Goal: Navigation & Orientation: Find specific page/section

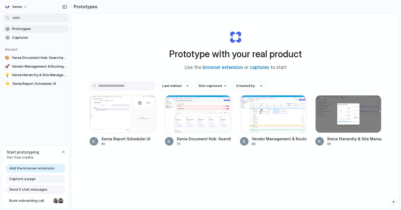
click at [116, 115] on div at bounding box center [123, 114] width 66 height 38
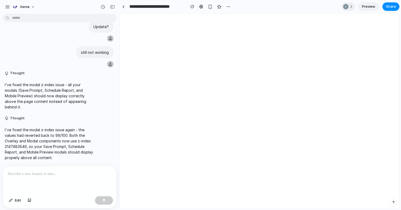
click at [116, 115] on div "Thought I've built out a comprehensive report management system with detailed v…" at bounding box center [59, 113] width 119 height 194
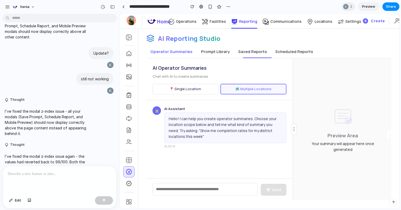
scroll to position [4168, 0]
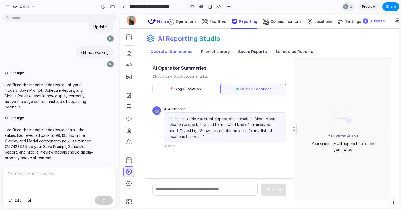
click at [179, 91] on button "📍 Single Location" at bounding box center [185, 89] width 66 height 11
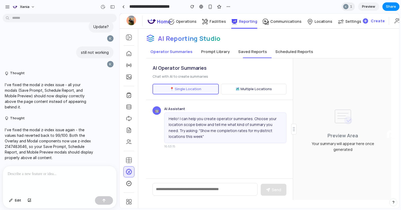
click at [239, 87] on button "🗺️ Multiple Locations" at bounding box center [254, 89] width 66 height 11
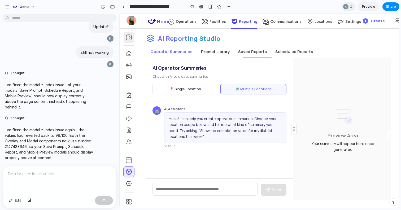
click at [130, 41] on div at bounding box center [129, 37] width 10 height 11
click at [130, 33] on div at bounding box center [129, 37] width 10 height 11
click at [182, 88] on button "📍 Single Location" at bounding box center [185, 89] width 66 height 11
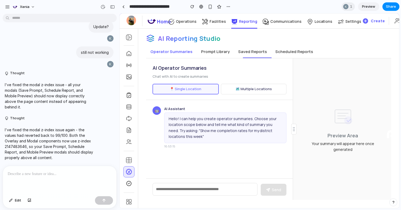
click at [212, 185] on textarea at bounding box center [204, 189] width 105 height 13
click at [233, 132] on div "Hello! I can help you create operator summaries. Choose your location scope bel…" at bounding box center [225, 127] width 122 height 31
click at [236, 89] on button "🗺️ Multiple Locations" at bounding box center [254, 89] width 66 height 11
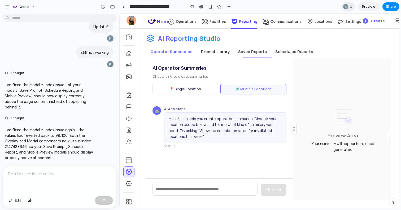
click at [184, 88] on button "📍 Single Location" at bounding box center [185, 89] width 66 height 11
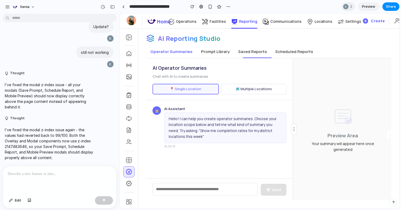
click at [181, 75] on p "Chat with AI to create summaries" at bounding box center [179, 76] width 55 height 6
click at [234, 88] on button "🗺️ Multiple Locations" at bounding box center [254, 89] width 66 height 11
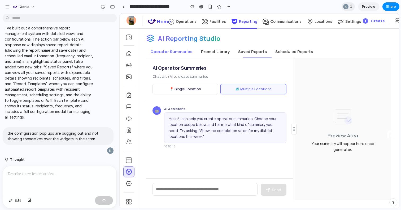
scroll to position [18, 0]
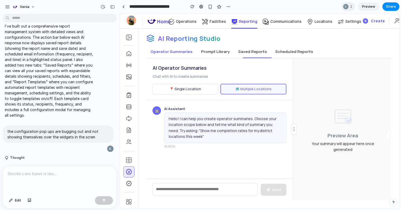
click at [67, 104] on p "I've built out a comprehensive report management system with detailed views and…" at bounding box center [49, 70] width 89 height 95
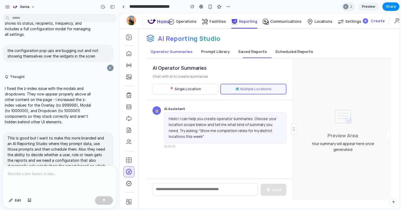
scroll to position [96, 0]
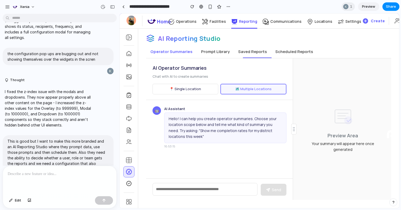
click at [213, 48] on button "Prompt Library" at bounding box center [215, 51] width 37 height 13
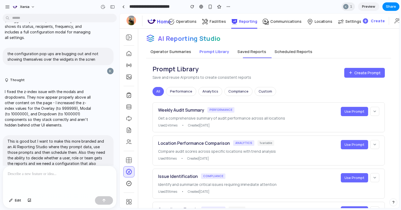
click at [176, 51] on button "Operator Summaries" at bounding box center [170, 51] width 49 height 13
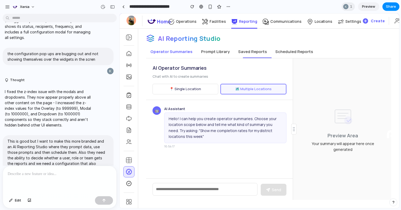
click at [181, 89] on button "📍 Single Location" at bounding box center [185, 89] width 66 height 11
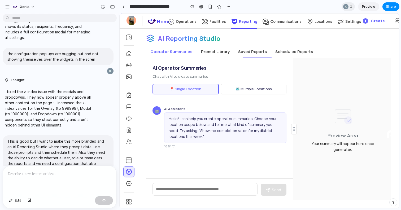
click at [236, 85] on button "🗺️ Multiple Locations" at bounding box center [254, 89] width 66 height 11
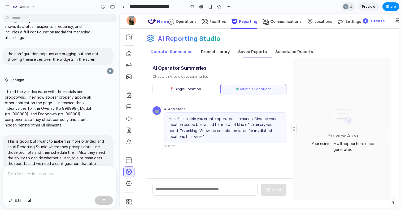
click at [191, 89] on button "📍 Single Location" at bounding box center [185, 89] width 66 height 11
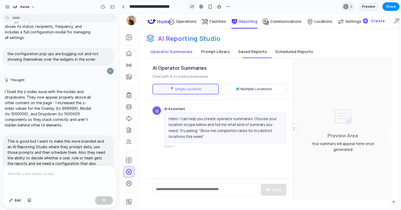
click at [251, 90] on button "🗺️ Multiple Locations" at bounding box center [254, 89] width 66 height 11
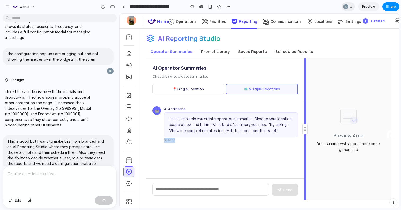
drag, startPoint x: 294, startPoint y: 132, endPoint x: 300, endPoint y: 148, distance: 17.2
click at [300, 148] on div "AI Operator Summaries Chat with AI to create summaries 📍 Single Location 🗺️ Mul…" at bounding box center [268, 129] width 245 height 142
click at [205, 143] on div "🤖 AI Assistant Hello! I can help you create operator summaries. Choose your loc…" at bounding box center [225, 139] width 158 height 79
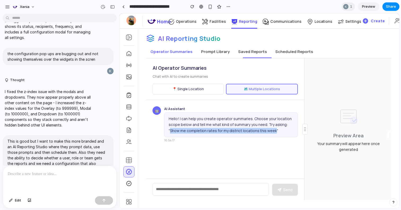
drag, startPoint x: 170, startPoint y: 131, endPoint x: 273, endPoint y: 132, distance: 102.6
click at [273, 132] on div "Hello! I can help you create operator summaries. Choose your location scope bel…" at bounding box center [231, 124] width 134 height 25
copy div "Show me completion rates for my district locations this week"
click at [215, 189] on textarea at bounding box center [210, 189] width 116 height 13
paste textarea "**********"
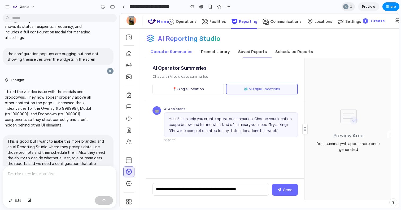
type textarea "**********"
click at [281, 190] on icon at bounding box center [279, 190] width 4 height 4
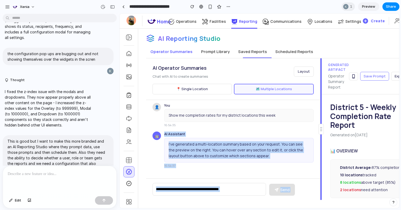
scroll to position [50, 0]
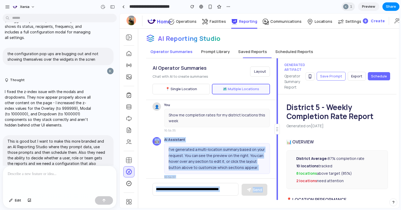
drag, startPoint x: 305, startPoint y: 130, endPoint x: 265, endPoint y: 130, distance: 39.8
click at [265, 130] on div "AI Operator Summaries Chat with AI to create summaries Layout 📍 Single Location…" at bounding box center [271, 129] width 250 height 142
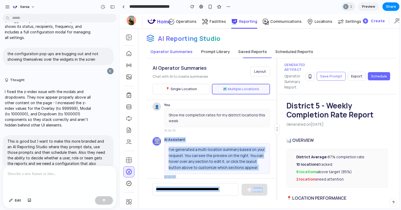
scroll to position [0, 0]
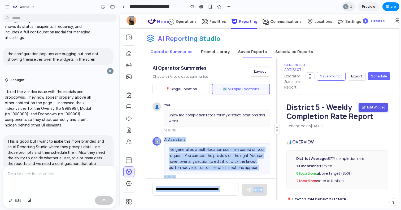
click at [369, 105] on button "Edit Widget" at bounding box center [372, 107] width 29 height 9
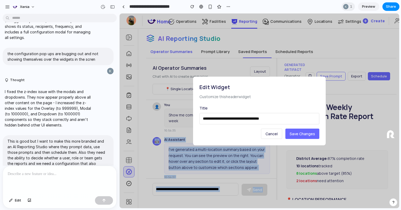
click at [271, 133] on span "Cancel" at bounding box center [271, 133] width 12 height 5
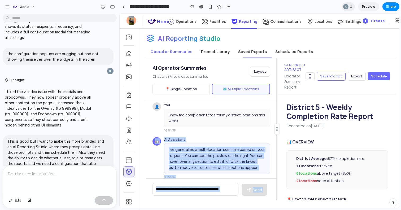
click at [196, 87] on button "📍 Single Location" at bounding box center [180, 89] width 57 height 11
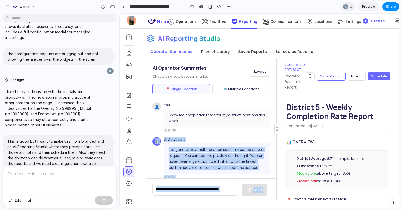
scroll to position [62, 0]
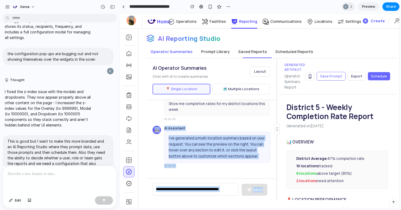
click at [244, 139] on div "I've generated a multi-location summary based on your request. You can see the …" at bounding box center [217, 147] width 106 height 31
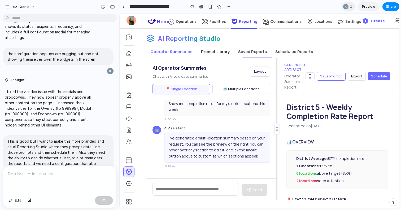
scroll to position [0, 0]
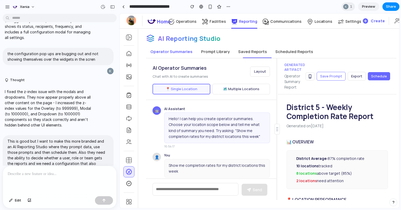
click at [257, 71] on span "Layout" at bounding box center [260, 71] width 12 height 5
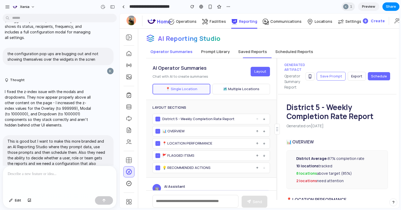
click at [255, 72] on span "Layout" at bounding box center [260, 71] width 12 height 5
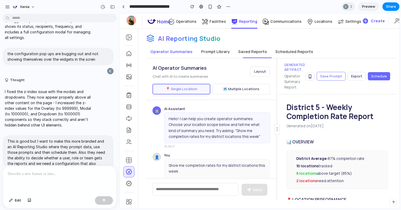
click at [217, 53] on button "Prompt Library" at bounding box center [215, 51] width 37 height 13
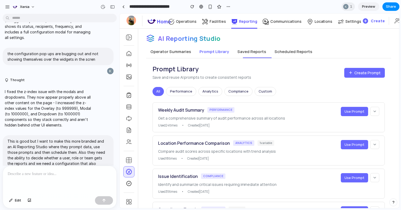
click at [374, 111] on icon at bounding box center [375, 111] width 4 height 4
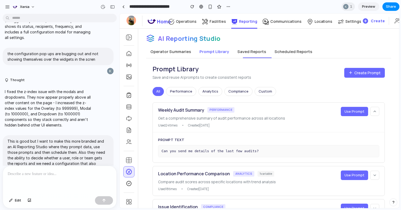
click at [374, 111] on icon at bounding box center [375, 111] width 4 height 4
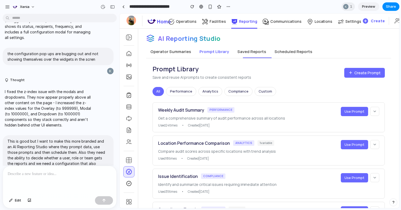
click at [374, 111] on icon at bounding box center [375, 111] width 4 height 4
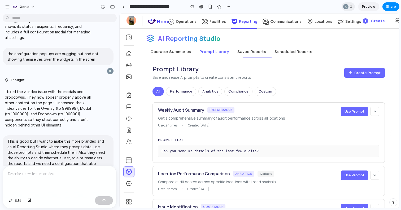
click at [374, 111] on icon at bounding box center [375, 111] width 4 height 4
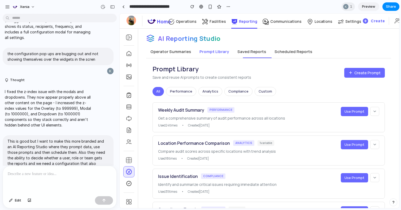
click at [358, 112] on span "Use Prompt" at bounding box center [354, 111] width 20 height 5
click at [186, 88] on button "Performance" at bounding box center [181, 91] width 30 height 9
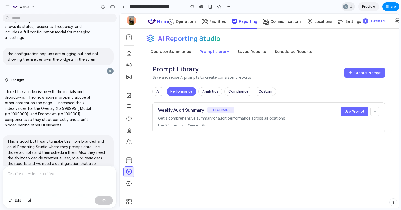
click at [211, 93] on button "Analytics" at bounding box center [210, 91] width 24 height 9
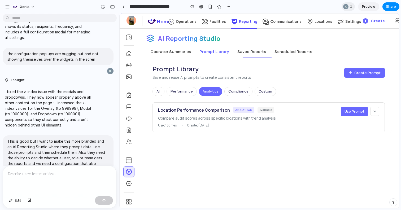
click at [237, 93] on button "Compliance" at bounding box center [238, 91] width 28 height 9
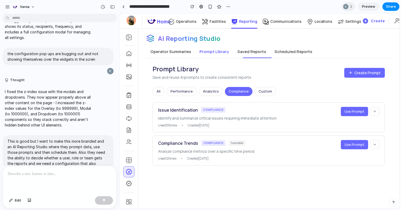
click at [268, 94] on button "Custom" at bounding box center [265, 91] width 21 height 9
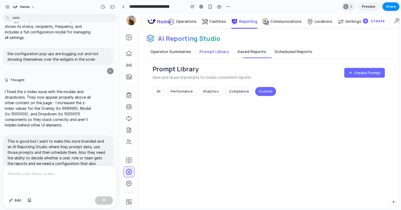
click at [159, 90] on button "All" at bounding box center [158, 91] width 12 height 9
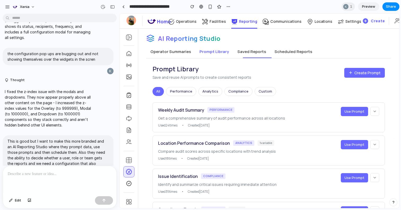
click at [282, 53] on button "Scheduled Reports" at bounding box center [293, 51] width 46 height 13
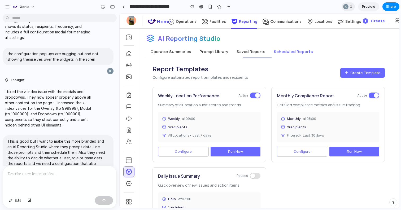
click at [244, 53] on button "Saved Reports" at bounding box center [250, 51] width 37 height 13
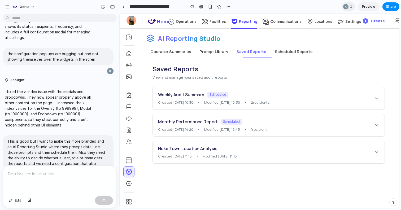
click at [211, 54] on button "Prompt Library" at bounding box center [213, 51] width 37 height 13
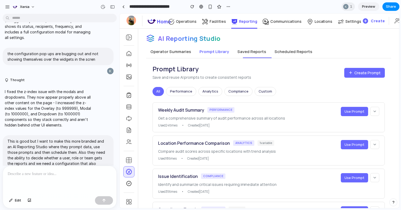
click at [179, 52] on button "Operator Summaries" at bounding box center [170, 51] width 49 height 13
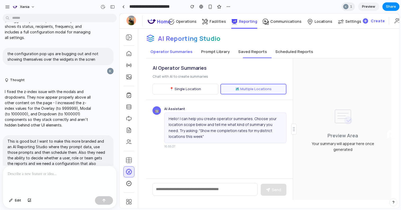
click at [205, 51] on button "Prompt Library" at bounding box center [215, 51] width 37 height 13
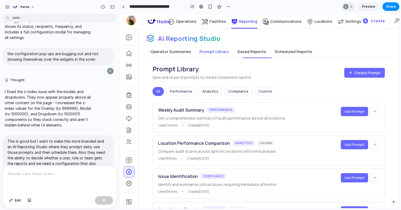
click at [243, 49] on button "Saved Reports" at bounding box center [251, 51] width 37 height 13
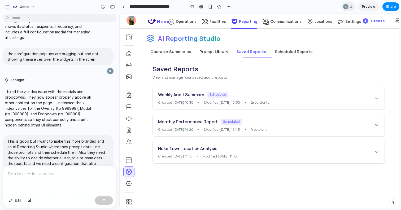
click at [275, 49] on button "Scheduled Reports" at bounding box center [293, 51] width 46 height 13
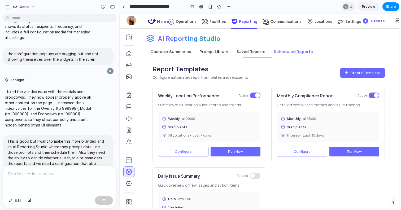
click at [253, 51] on button "Saved Reports" at bounding box center [250, 51] width 37 height 13
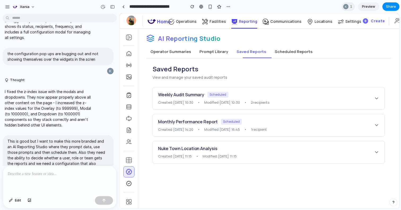
click at [290, 48] on button "Scheduled Reports" at bounding box center [293, 51] width 46 height 13
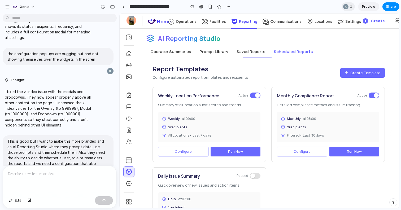
click at [167, 78] on p "Configure automated report templates and recipients" at bounding box center [199, 77] width 95 height 6
click at [187, 78] on p "Configure automated report templates and recipients" at bounding box center [199, 77] width 95 height 6
click at [206, 78] on p "Configure automated report templates and recipients" at bounding box center [199, 77] width 95 height 6
click at [173, 98] on h3 "Weekly Location Performance" at bounding box center [188, 96] width 61 height 6
click at [183, 97] on h3 "Weekly Location Performance" at bounding box center [188, 96] width 61 height 6
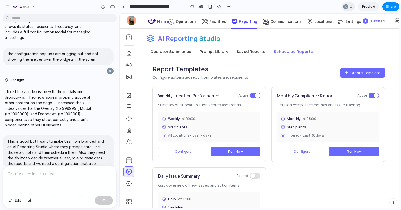
click at [193, 151] on button "Configure" at bounding box center [183, 152] width 50 height 10
click at [197, 150] on button "Configure" at bounding box center [183, 152] width 50 height 10
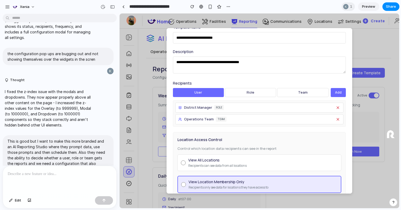
scroll to position [34, 0]
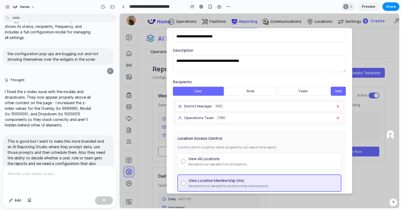
click at [248, 89] on button "role" at bounding box center [250, 91] width 51 height 9
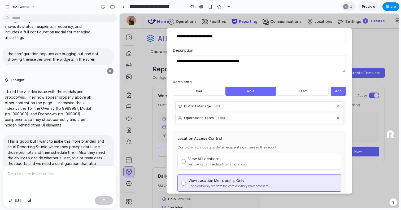
click at [281, 91] on button "team" at bounding box center [302, 91] width 51 height 9
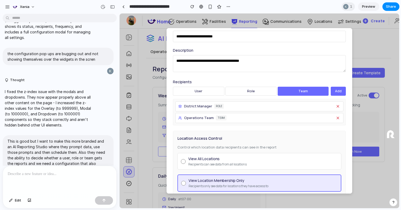
click at [206, 90] on button "user" at bounding box center [198, 91] width 51 height 9
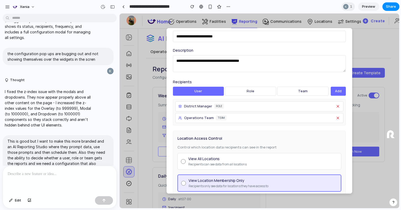
click at [338, 92] on span "Add" at bounding box center [338, 91] width 7 height 5
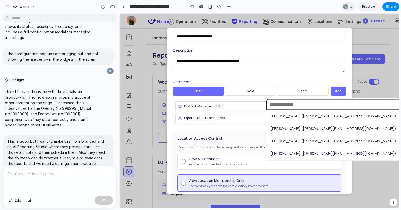
scroll to position [1, 0]
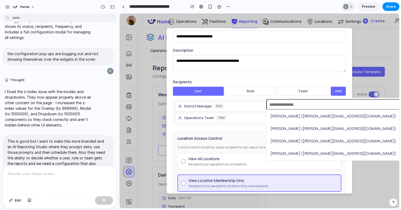
click at [294, 81] on label "Recipients" at bounding box center [259, 82] width 173 height 6
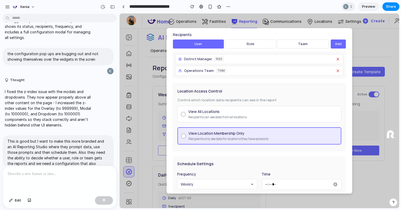
scroll to position [105, 0]
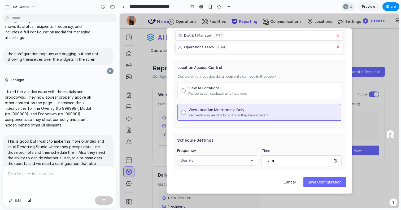
click at [217, 161] on button "Weekly" at bounding box center [217, 160] width 80 height 10
click at [228, 145] on div "Schedule Settings Frequency Weekly Time *****" at bounding box center [259, 152] width 173 height 38
click at [313, 181] on span "Save Configuration" at bounding box center [325, 182] width 34 height 5
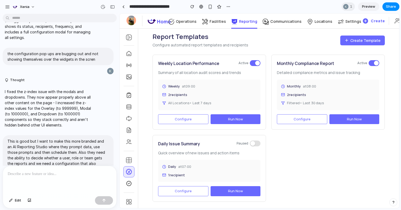
scroll to position [0, 0]
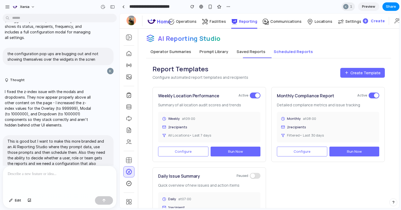
click at [285, 53] on button "Scheduled Reports" at bounding box center [293, 51] width 48 height 13
click at [251, 51] on button "Saved Reports" at bounding box center [250, 51] width 37 height 13
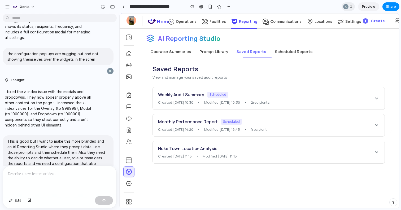
click at [218, 51] on button "Prompt Library" at bounding box center [213, 51] width 37 height 13
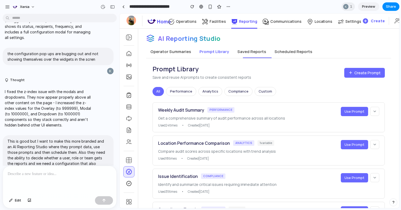
click at [164, 51] on button "Operator Summaries" at bounding box center [170, 51] width 49 height 13
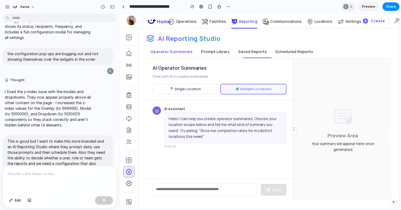
click at [247, 54] on button "Saved Reports" at bounding box center [252, 51] width 37 height 13
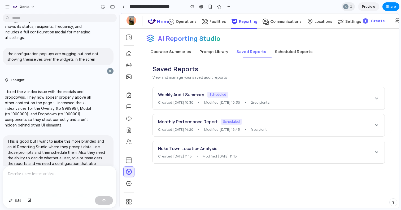
click at [270, 100] on span "2 recipient s" at bounding box center [260, 102] width 19 height 5
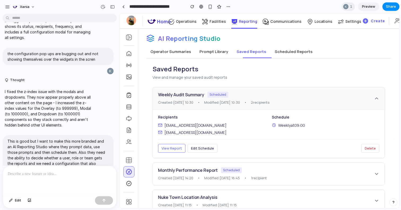
click at [253, 99] on div "Weekly Audit Summary Scheduled Created: [DATE] 10:30 • Modified: [DATE] 10:30 •…" at bounding box center [266, 98] width 216 height 14
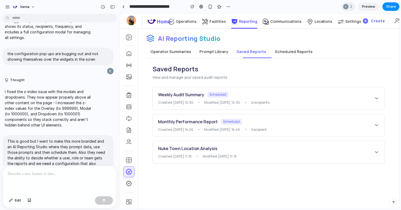
click at [283, 50] on button "Scheduled Reports" at bounding box center [293, 51] width 46 height 13
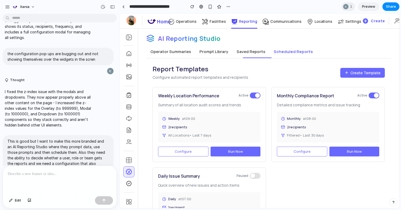
click at [251, 54] on button "Saved Reports" at bounding box center [250, 51] width 37 height 13
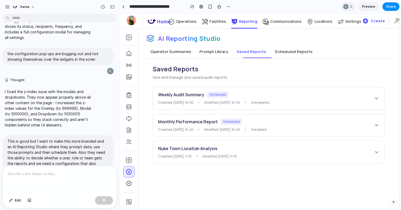
click at [287, 50] on button "Scheduled Reports" at bounding box center [293, 51] width 46 height 13
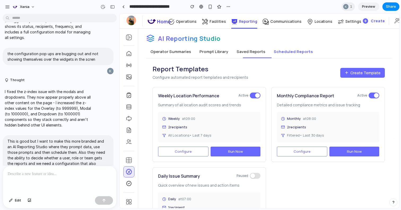
click at [258, 51] on button "Saved Reports" at bounding box center [250, 51] width 37 height 13
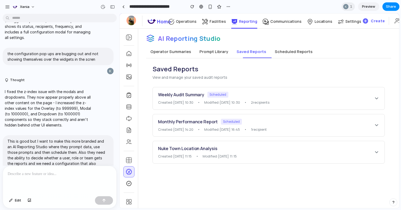
click at [267, 95] on div "Weekly Audit Summary Scheduled" at bounding box center [266, 94] width 216 height 6
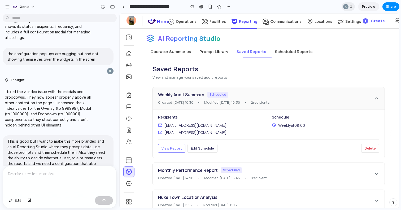
click at [181, 149] on button "View Report" at bounding box center [171, 148] width 27 height 9
click at [170, 149] on span "View Report" at bounding box center [171, 148] width 20 height 5
click at [184, 146] on button "View Report" at bounding box center [171, 148] width 27 height 9
click at [194, 146] on span "Edit Schedule" at bounding box center [202, 148] width 23 height 5
click at [178, 148] on span "View Report" at bounding box center [171, 148] width 20 height 5
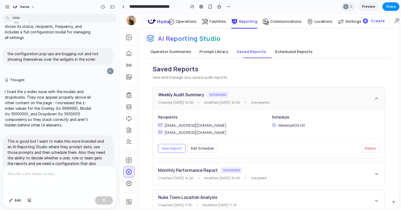
scroll to position [11, 0]
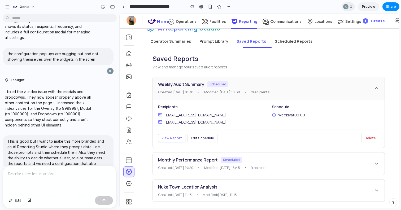
click at [221, 162] on span "Scheduled" at bounding box center [231, 160] width 21 height 6
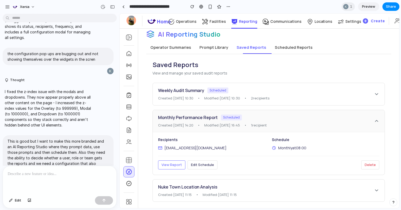
scroll to position [5, 0]
click at [221, 191] on div "Nuke Town Location Analysis Created: [DATE] 11:15 • Modified: [DATE] 11:15" at bounding box center [266, 191] width 216 height 14
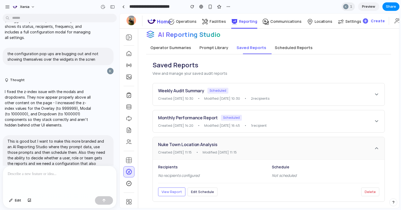
scroll to position [0, 0]
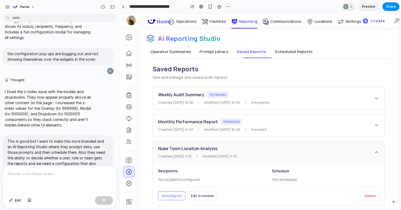
click at [206, 53] on button "Prompt Library" at bounding box center [213, 51] width 37 height 13
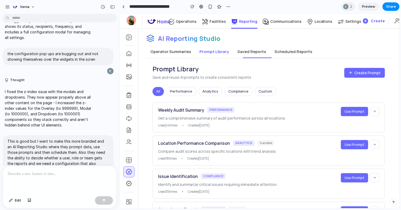
click at [375, 110] on icon at bounding box center [375, 111] width 4 height 4
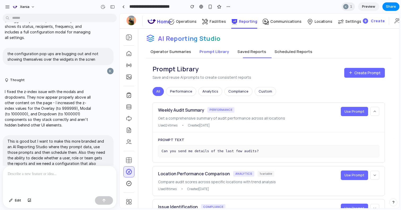
click at [375, 110] on icon at bounding box center [375, 111] width 4 height 4
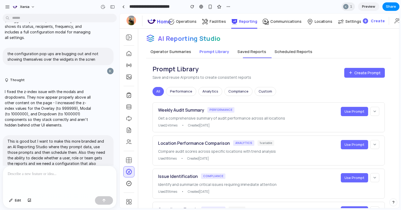
click at [358, 113] on span "Use Prompt" at bounding box center [354, 111] width 20 height 5
click at [181, 53] on button "Operator Summaries" at bounding box center [170, 51] width 49 height 13
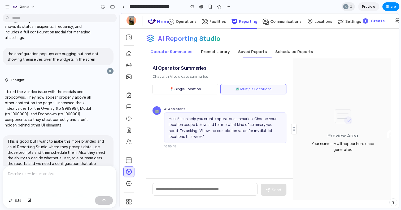
click at [199, 92] on button "📍 Single Location" at bounding box center [185, 89] width 66 height 11
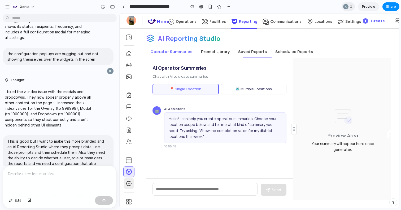
click at [132, 179] on div at bounding box center [129, 183] width 11 height 11
click at [131, 159] on icon at bounding box center [128, 160] width 5 height 5
click at [131, 137] on div at bounding box center [129, 142] width 11 height 11
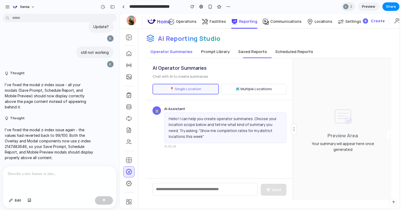
scroll to position [4168, 0]
click at [210, 8] on div "button" at bounding box center [210, 7] width 5 height 5
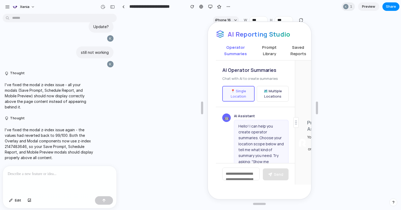
scroll to position [0, 0]
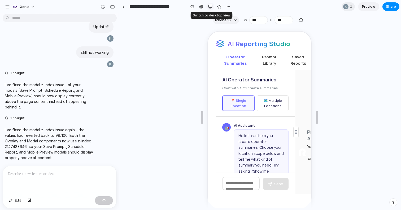
click at [210, 5] on div "button" at bounding box center [210, 7] width 4 height 4
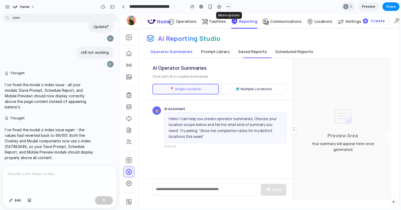
click at [229, 6] on div "button" at bounding box center [228, 7] width 4 height 4
click at [243, 5] on div "Duplicate Delete" at bounding box center [200, 105] width 401 height 210
click at [350, 9] on span "1" at bounding box center [352, 6] width 4 height 5
click at [325, 3] on div "Seen by [PERSON_NAME]" at bounding box center [200, 105] width 401 height 210
click at [369, 5] on span "Preview" at bounding box center [368, 6] width 13 height 5
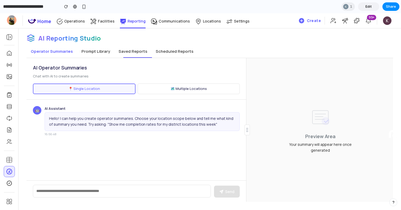
click at [150, 86] on button "🗺️ Multiple Locations" at bounding box center [189, 89] width 102 height 11
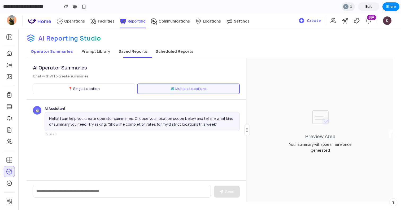
click at [116, 86] on button "📍 Single Location" at bounding box center [84, 89] width 102 height 11
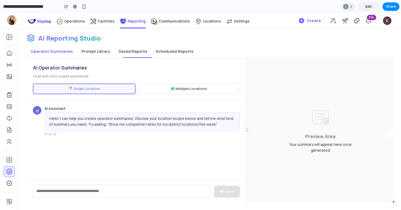
click at [94, 51] on button "Prompt Library" at bounding box center [95, 51] width 37 height 13
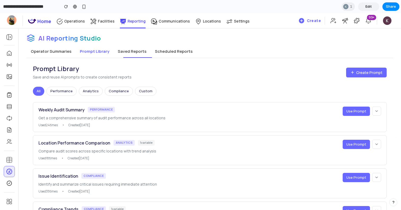
click at [131, 50] on button "Saved Reports" at bounding box center [131, 51] width 37 height 13
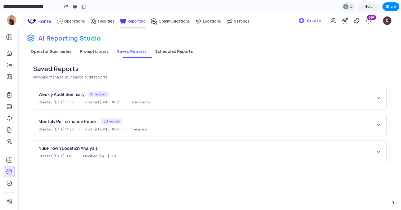
click at [165, 51] on button "Scheduled Reports" at bounding box center [174, 51] width 46 height 13
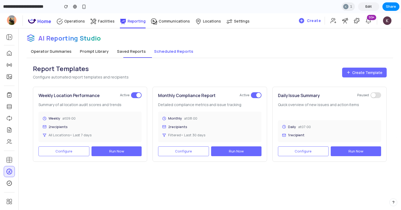
click at [130, 53] on button "Saved Reports" at bounding box center [131, 51] width 37 height 13
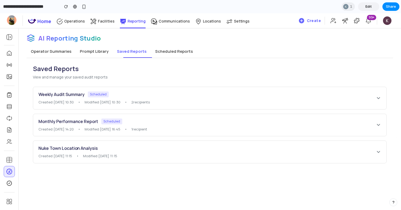
click at [99, 53] on button "Prompt Library" at bounding box center [94, 51] width 37 height 13
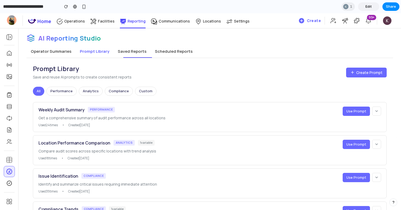
click at [58, 53] on button "Operator Summaries" at bounding box center [51, 51] width 49 height 13
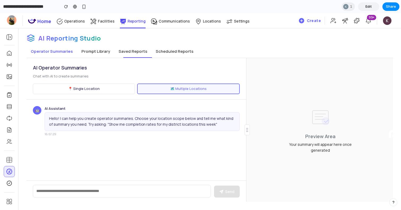
click at [370, 6] on span "Edit" at bounding box center [368, 6] width 6 height 5
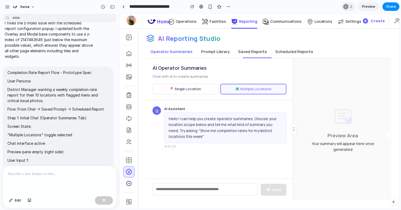
scroll to position [1204, 0]
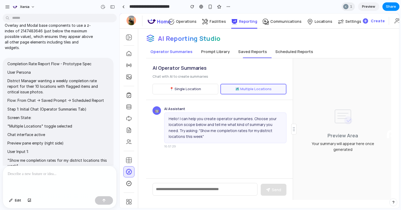
click at [62, 95] on p "District Manager wanting a weekly completion rate report for their 10 locations…" at bounding box center [57, 86] width 101 height 17
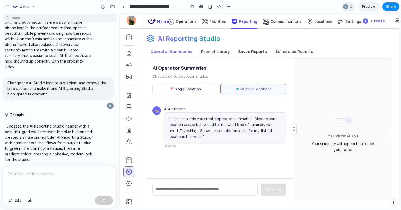
scroll to position [3797, 0]
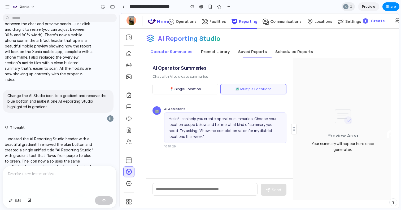
click at [203, 52] on button "Prompt Library" at bounding box center [215, 51] width 37 height 13
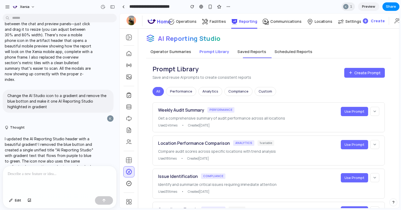
click at [250, 56] on button "Saved Reports" at bounding box center [251, 51] width 37 height 13
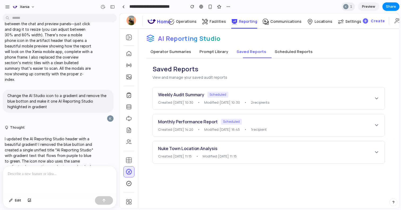
click at [195, 53] on button "Prompt Library" at bounding box center [213, 51] width 37 height 13
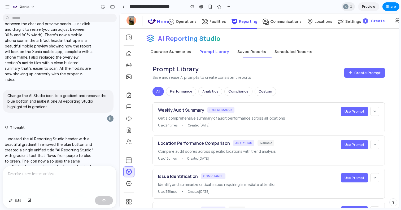
click at [171, 52] on button "Operator Summaries" at bounding box center [170, 51] width 49 height 13
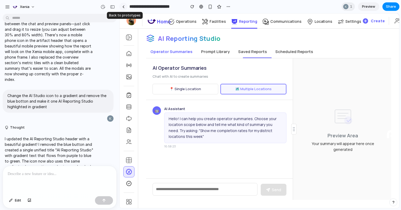
click at [121, 7] on link at bounding box center [123, 7] width 8 height 8
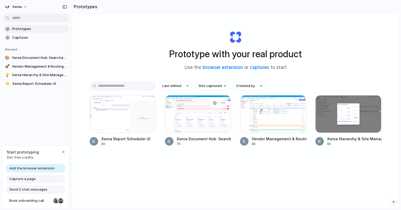
click at [194, 121] on div at bounding box center [198, 114] width 66 height 38
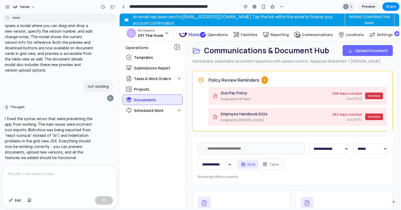
click at [373, 6] on span "Preview" at bounding box center [368, 6] width 13 height 5
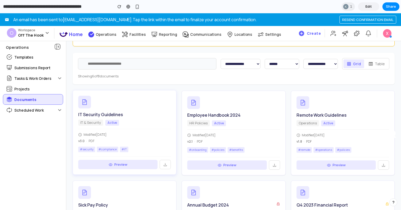
scroll to position [84, 0]
click at [282, 67] on select "**********" at bounding box center [282, 64] width 34 height 10
click at [250, 65] on select "**********" at bounding box center [241, 64] width 40 height 10
click at [326, 64] on select "**********" at bounding box center [320, 64] width 34 height 10
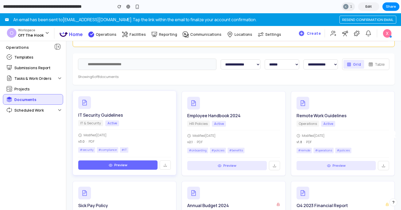
click at [121, 166] on button "Preview" at bounding box center [117, 165] width 79 height 10
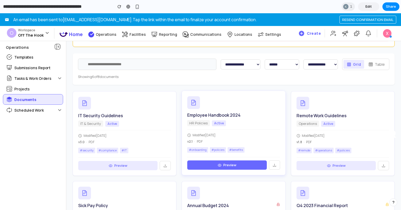
click at [221, 164] on icon at bounding box center [220, 165] width 4 height 3
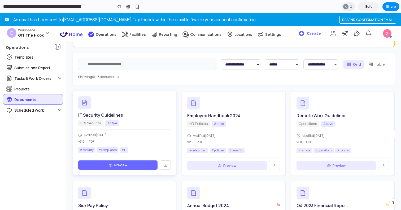
click at [128, 163] on button "Preview" at bounding box center [117, 165] width 79 height 10
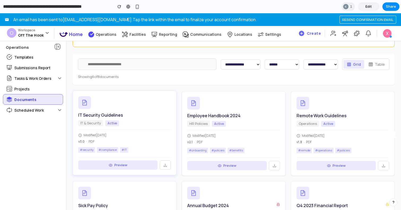
scroll to position [95, 0]
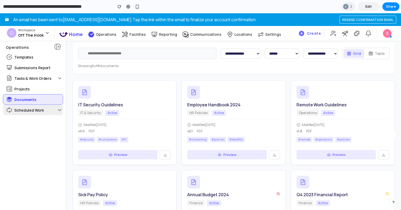
click at [52, 111] on div "Scheduled Work" at bounding box center [29, 110] width 53 height 10
click at [36, 91] on div "Projects" at bounding box center [33, 89] width 60 height 10
click at [234, 36] on p "Locations" at bounding box center [243, 34] width 18 height 5
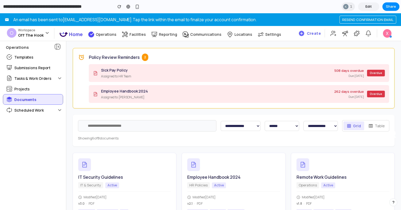
scroll to position [24, 0]
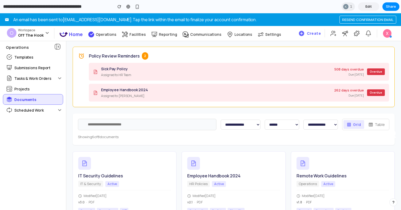
click at [383, 128] on button "Table" at bounding box center [376, 124] width 23 height 9
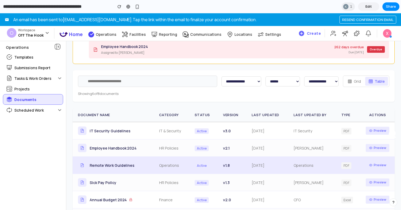
scroll to position [65, 0]
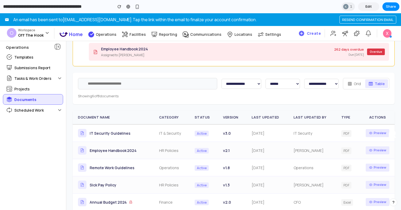
click at [358, 83] on button "Grid" at bounding box center [354, 83] width 20 height 9
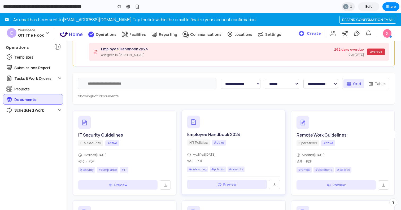
click at [226, 150] on div "Modified [DATE] v 2.1 · PDF" at bounding box center [233, 156] width 93 height 15
click at [141, 161] on div "v 3.0 · PDF" at bounding box center [124, 161] width 93 height 5
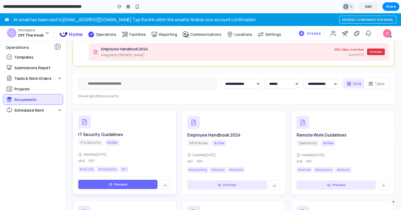
click at [141, 181] on button "Preview" at bounding box center [117, 185] width 79 height 10
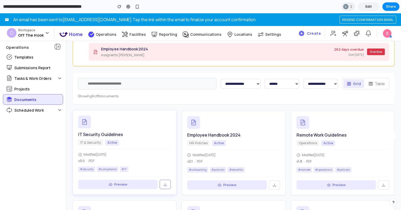
click at [167, 182] on icon at bounding box center [165, 184] width 4 height 4
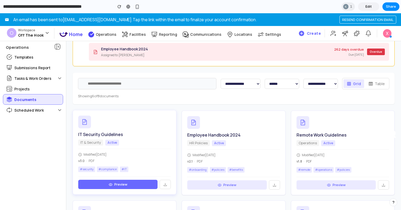
click at [139, 184] on button "Preview" at bounding box center [117, 185] width 79 height 10
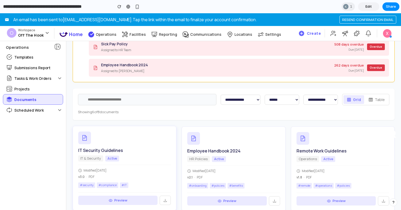
scroll to position [48, 0]
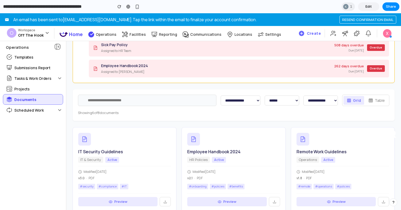
click at [161, 92] on div "**********" at bounding box center [234, 105] width 322 height 32
click at [152, 99] on input "text" at bounding box center [147, 100] width 138 height 11
click at [200, 109] on div "**********" at bounding box center [234, 105] width 322 height 32
click at [246, 97] on select "**********" at bounding box center [241, 100] width 40 height 10
click at [288, 98] on select "**********" at bounding box center [282, 100] width 34 height 10
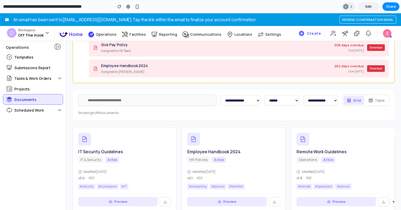
click at [321, 93] on div "**********" at bounding box center [234, 105] width 322 height 32
click at [323, 96] on select "**********" at bounding box center [320, 100] width 34 height 10
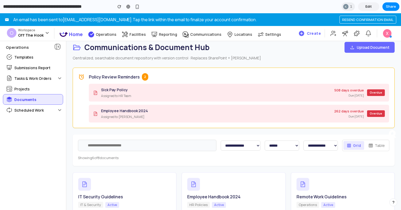
scroll to position [0, 0]
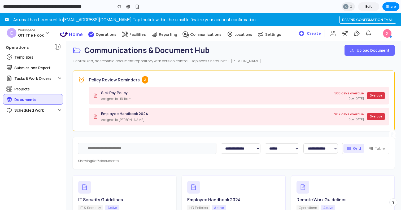
click at [371, 3] on link "Edit" at bounding box center [368, 6] width 21 height 8
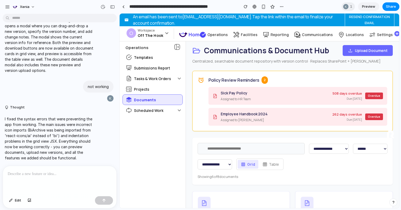
scroll to position [567, 0]
click at [123, 7] on div at bounding box center [123, 6] width 2 height 3
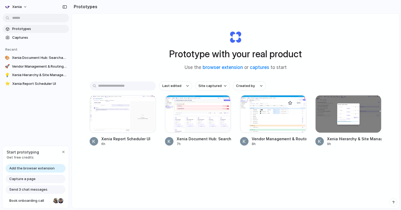
click at [270, 120] on div at bounding box center [273, 114] width 66 height 38
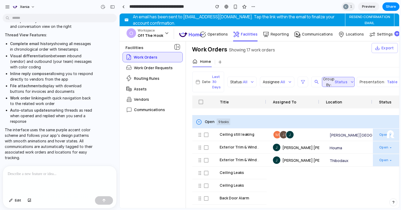
click at [366, 0] on section "**********" at bounding box center [259, 6] width 280 height 13
click at [370, 11] on link "Preview" at bounding box center [368, 6] width 21 height 8
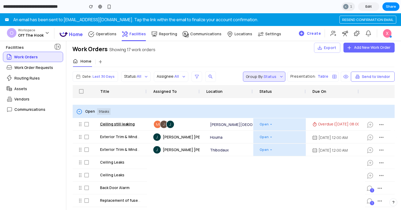
click at [124, 125] on span "Ceiling still leaking" at bounding box center [117, 123] width 35 height 5
click at [131, 61] on div "Home +" at bounding box center [233, 62] width 321 height 10
click at [132, 79] on span "Status:" at bounding box center [130, 76] width 13 height 5
click at [105, 79] on p "Last 30 Days" at bounding box center [104, 76] width 22 height 5
click at [25, 98] on p "Vendors" at bounding box center [21, 99] width 15 height 6
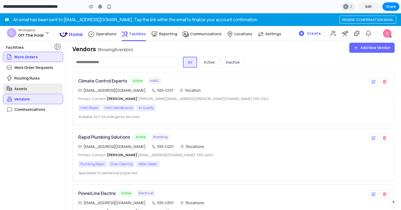
click at [27, 89] on div "Assets" at bounding box center [33, 89] width 60 height 10
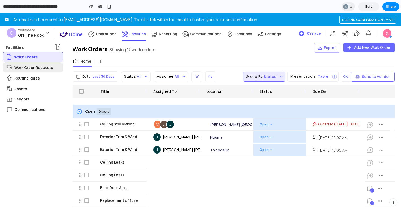
click at [32, 67] on p "Work Order Requests" at bounding box center [33, 68] width 39 height 6
click at [24, 98] on p "Vendors" at bounding box center [21, 99] width 15 height 6
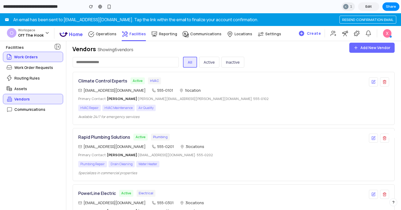
click at [359, 45] on button "Add New Vendor" at bounding box center [371, 48] width 45 height 10
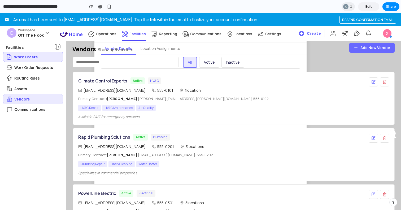
click at [355, 47] on icon "button" at bounding box center [355, 47] width 5 height 5
click at [341, 58] on div "All Active Inactive" at bounding box center [233, 64] width 335 height 15
click at [92, 7] on div "button" at bounding box center [91, 7] width 4 height 4
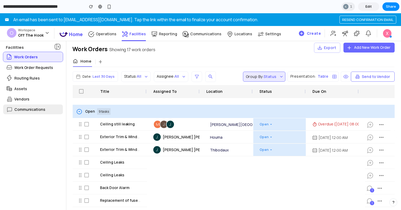
click at [27, 111] on p "Communications" at bounding box center [29, 110] width 31 height 6
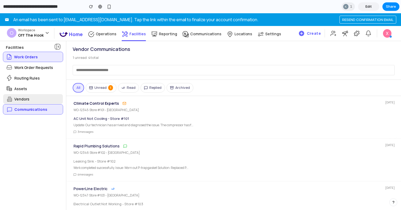
click at [28, 98] on p "Vendors" at bounding box center [21, 99] width 15 height 6
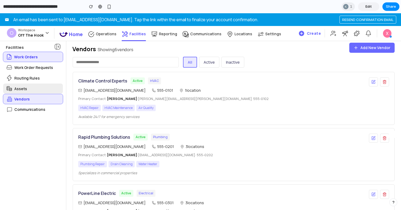
click at [29, 86] on div "Assets" at bounding box center [33, 89] width 60 height 10
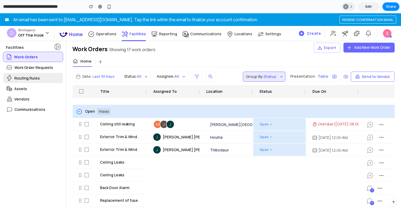
click at [30, 79] on p "Routing Rules" at bounding box center [26, 78] width 25 height 6
click at [31, 68] on p "Work Order Requests" at bounding box center [33, 68] width 39 height 6
click at [26, 111] on p "Communications" at bounding box center [29, 110] width 31 height 6
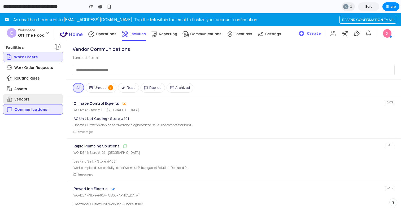
click at [40, 100] on div "Vendors" at bounding box center [33, 99] width 60 height 10
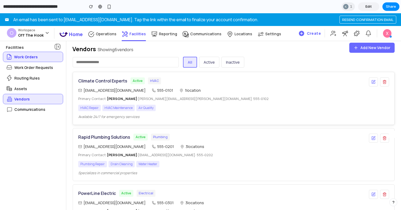
click at [181, 94] on div "Climate Control Experts Active HVAC [EMAIL_ADDRESS][DOMAIN_NAME] 555-0101 1 loc…" at bounding box center [221, 98] width 286 height 42
click at [180, 113] on div "Climate Control Experts Active HVAC [EMAIL_ADDRESS][DOMAIN_NAME] 555-0101 1 loc…" at bounding box center [221, 98] width 286 height 42
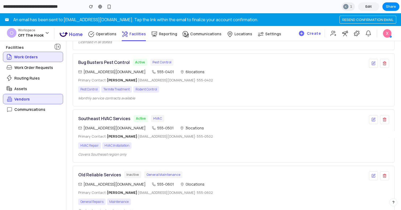
scroll to position [196, 0]
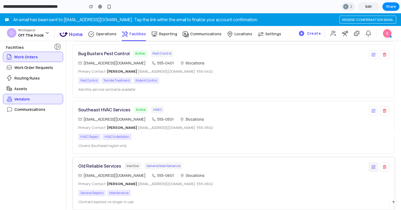
click at [374, 164] on button at bounding box center [373, 167] width 9 height 9
select select "********"
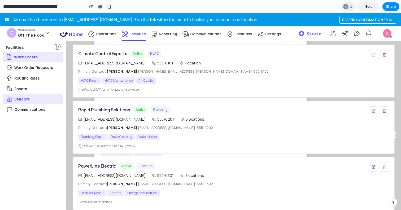
scroll to position [0, 0]
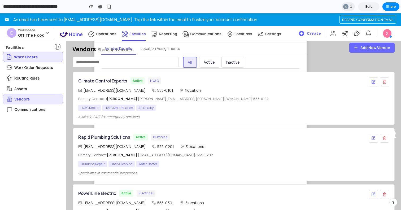
click at [372, 8] on link "Edit" at bounding box center [368, 6] width 21 height 8
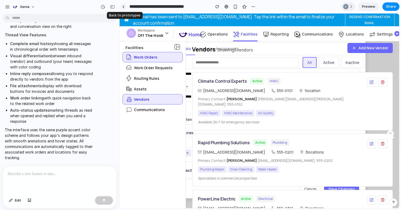
click at [123, 7] on div at bounding box center [123, 6] width 2 height 3
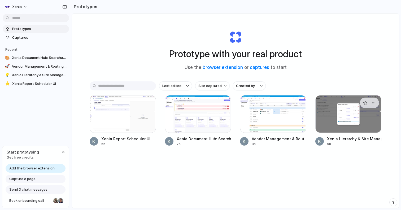
click at [349, 131] on div at bounding box center [348, 114] width 66 height 38
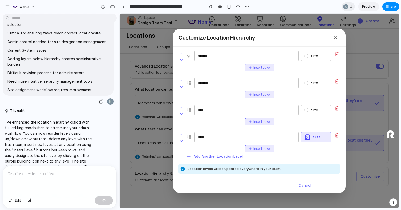
scroll to position [113, 0]
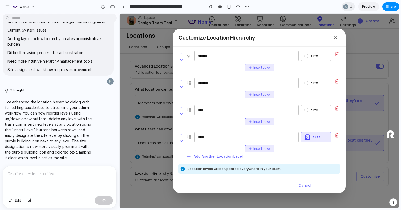
click at [181, 87] on icon at bounding box center [181, 86] width 2 height 1
click at [181, 81] on icon at bounding box center [181, 80] width 5 height 5
click at [181, 133] on icon at bounding box center [181, 134] width 5 height 5
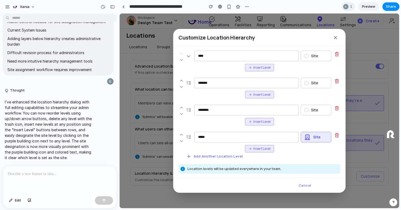
click at [181, 135] on icon at bounding box center [181, 134] width 5 height 5
click at [181, 106] on icon at bounding box center [181, 107] width 5 height 5
click at [179, 88] on icon at bounding box center [181, 87] width 5 height 5
click at [260, 68] on span "Insert Level" at bounding box center [261, 67] width 17 height 5
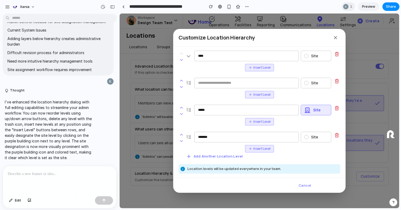
click at [336, 80] on icon at bounding box center [337, 79] width 2 height 1
click at [270, 69] on button "Insert Level" at bounding box center [259, 67] width 29 height 7
click at [240, 83] on input "text" at bounding box center [246, 83] width 104 height 11
type input "**"
click at [336, 79] on icon at bounding box center [336, 81] width 5 height 5
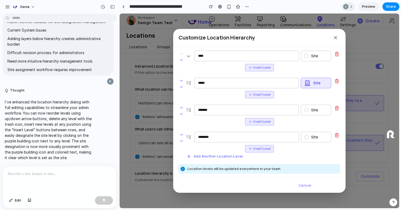
scroll to position [32, 0]
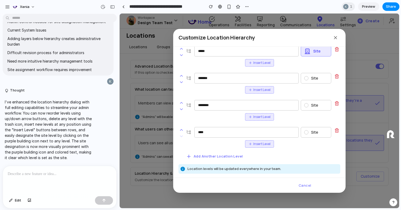
click at [370, 6] on span "Preview" at bounding box center [368, 6] width 13 height 5
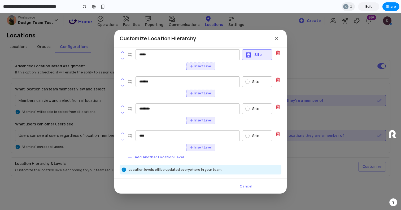
scroll to position [32, 0]
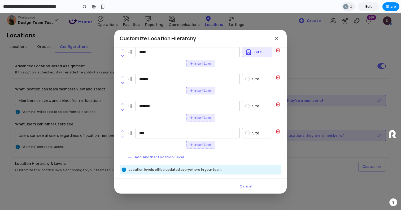
click at [167, 157] on button "Add Another Location Level" at bounding box center [156, 157] width 60 height 7
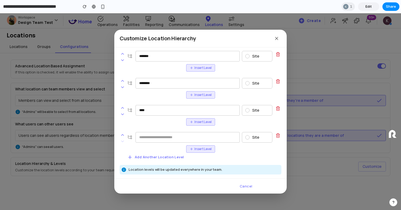
scroll to position [59, 0]
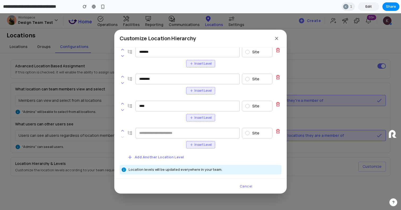
click at [278, 130] on icon at bounding box center [277, 131] width 5 height 5
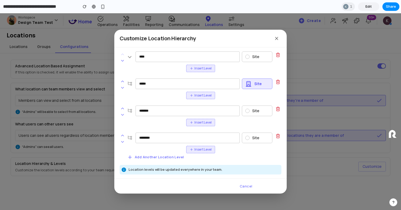
click at [277, 36] on icon "button" at bounding box center [276, 38] width 5 height 5
click at [279, 38] on icon "button" at bounding box center [276, 38] width 5 height 5
click at [368, 9] on link "Edit" at bounding box center [368, 6] width 21 height 8
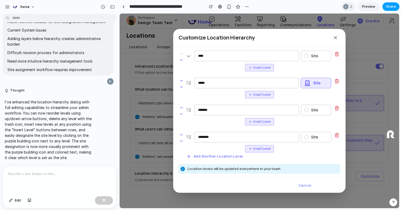
click at [395, 7] on span "Share" at bounding box center [391, 6] width 10 height 5
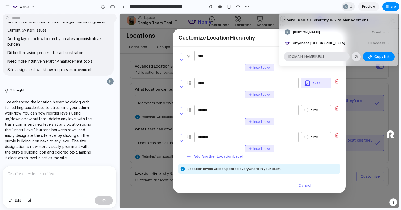
click at [263, 4] on div "Share ' Xenia Hierarchy & Site Management ' [PERSON_NAME] Creator Anyone at Xen…" at bounding box center [200, 105] width 401 height 210
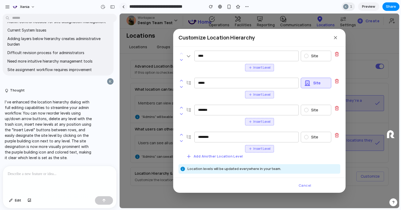
click at [126, 7] on link at bounding box center [123, 7] width 8 height 8
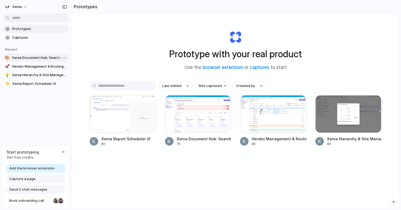
click at [36, 60] on span "Xenia Document Hub: Searchable, Role-Based Access" at bounding box center [39, 57] width 55 height 5
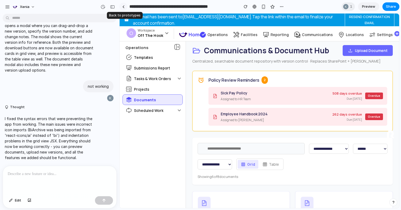
click at [123, 6] on div at bounding box center [123, 6] width 2 height 3
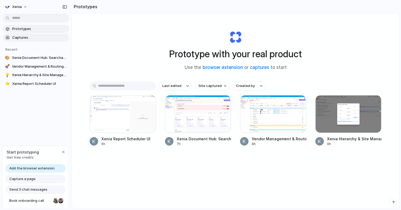
click at [26, 39] on span "Captures" at bounding box center [39, 37] width 55 height 5
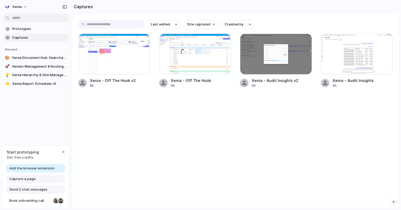
click at [124, 62] on div at bounding box center [114, 54] width 72 height 41
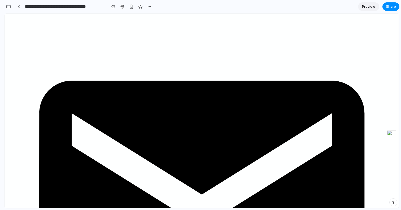
scroll to position [17, 0]
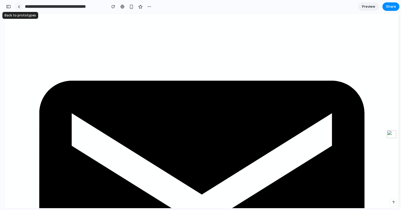
click at [20, 8] on div at bounding box center [19, 6] width 2 height 3
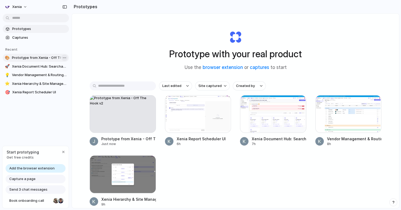
click at [65, 57] on body "Xenia Prototypes Captures Recent 🎨 Prototype from Xenia - Off The Hook v2 🚀 Xen…" at bounding box center [200, 105] width 401 height 210
click at [93, 44] on div "Open in new tab Copy link Delete" at bounding box center [200, 105] width 401 height 210
click at [30, 39] on span "Captures" at bounding box center [39, 37] width 55 height 5
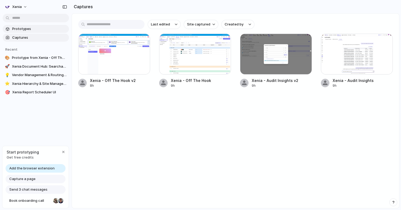
click at [33, 29] on span "Prototypes" at bounding box center [39, 28] width 55 height 5
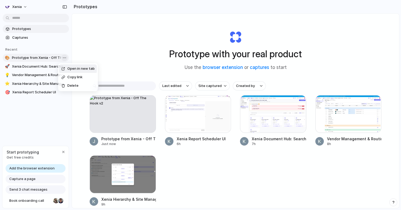
click at [66, 57] on body "Xenia Prototypes Captures Recent 🎨 Prototype from Xenia - Off The Hook v2 🚀 Xen…" at bounding box center [200, 105] width 401 height 210
click at [76, 86] on span "Delete" at bounding box center [72, 85] width 11 height 5
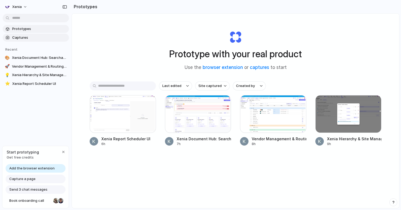
click at [33, 41] on link "Captures" at bounding box center [36, 38] width 66 height 8
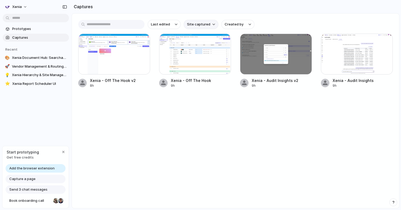
click at [206, 23] on span "Site captured" at bounding box center [198, 24] width 23 height 5
click at [205, 15] on div "All sites [DOMAIN_NAME] [DOMAIN_NAME]" at bounding box center [200, 105] width 401 height 210
click at [45, 31] on span "Prototypes" at bounding box center [39, 28] width 55 height 5
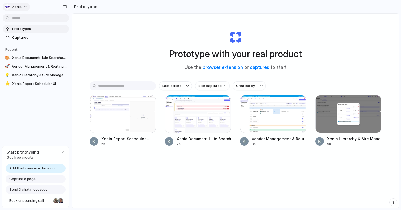
click at [24, 7] on button "Xenia" at bounding box center [16, 7] width 27 height 8
click at [29, 20] on li "Settings" at bounding box center [26, 19] width 44 height 8
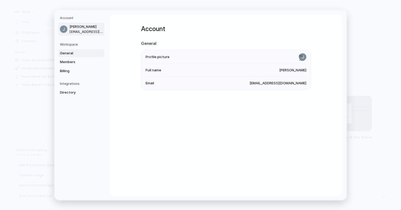
click at [76, 54] on span "General" at bounding box center [77, 52] width 34 height 5
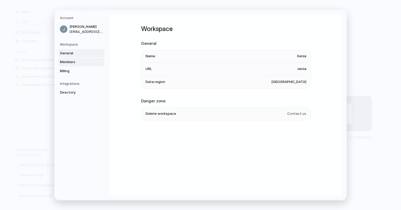
click at [75, 64] on span "Members" at bounding box center [77, 61] width 34 height 5
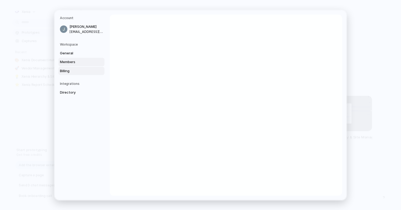
click at [72, 71] on span "Billing" at bounding box center [77, 70] width 34 height 5
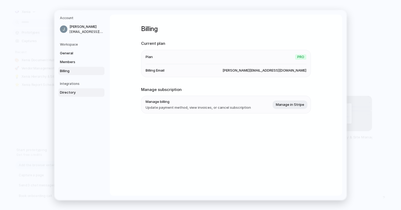
click at [72, 93] on span "Directory" at bounding box center [77, 92] width 34 height 5
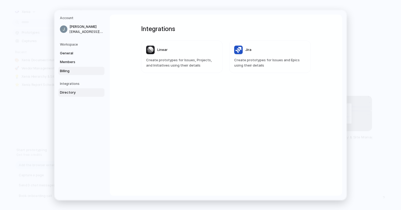
click at [75, 72] on span "Billing" at bounding box center [77, 70] width 34 height 5
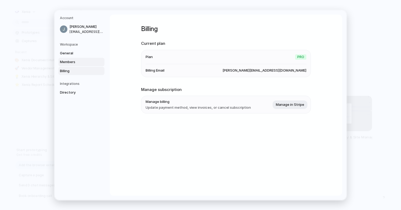
click at [75, 65] on link "Members" at bounding box center [81, 62] width 46 height 8
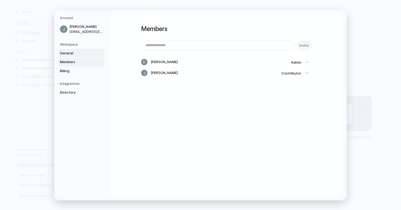
click at [78, 55] on span "General" at bounding box center [77, 52] width 34 height 5
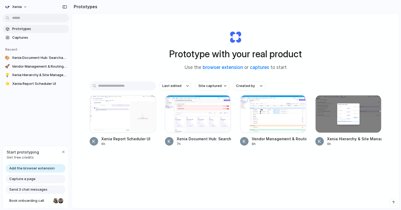
click at [134, 21] on div "Prototype with your real product Use the browser extension or captures to start" at bounding box center [235, 48] width 212 height 57
click at [14, 8] on span "Xenia" at bounding box center [17, 6] width 10 height 5
click at [124, 42] on div "Settings Invite members Change theme Sign out" at bounding box center [200, 105] width 401 height 210
